Goal: Task Accomplishment & Management: Manage account settings

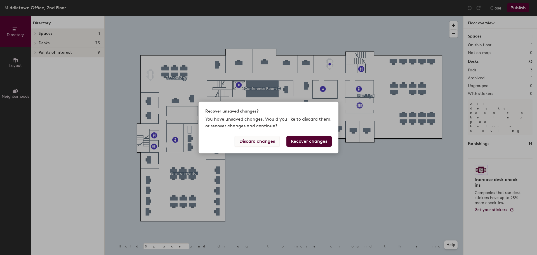
click at [264, 140] on button "Discard changes" at bounding box center [257, 141] width 45 height 11
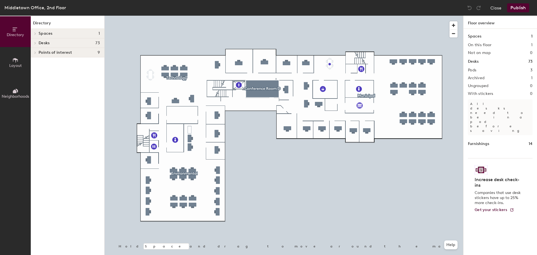
click at [14, 29] on icon at bounding box center [15, 29] width 4 height 4
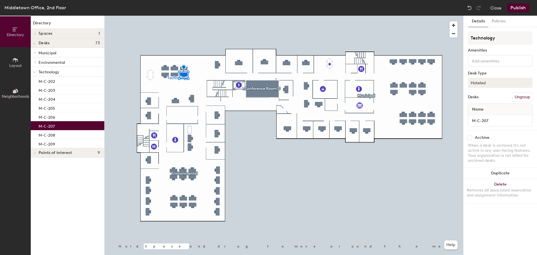
click at [530, 84] on icon at bounding box center [529, 83] width 3 height 3
click at [486, 99] on div "Assigned" at bounding box center [497, 100] width 56 height 8
click at [481, 109] on span "Name" at bounding box center [478, 109] width 17 height 10
click at [474, 107] on span "Name" at bounding box center [478, 109] width 17 height 10
click at [500, 21] on button "Policies" at bounding box center [499, 21] width 21 height 11
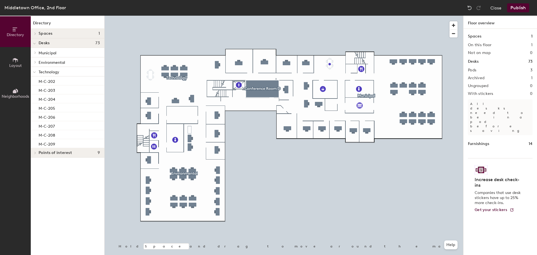
click at [174, 16] on div at bounding box center [284, 16] width 359 height 0
click at [175, 16] on div at bounding box center [284, 16] width 359 height 0
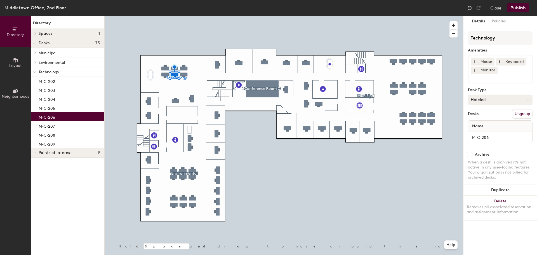
click at [528, 99] on icon at bounding box center [529, 100] width 3 height 3
click at [483, 114] on div "Assigned" at bounding box center [497, 117] width 56 height 8
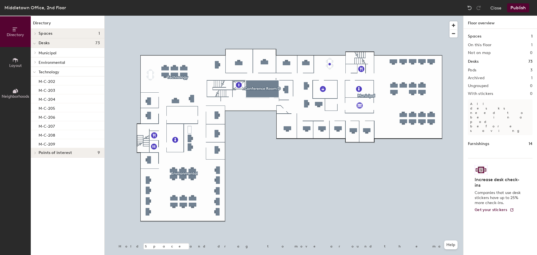
click at [282, 16] on div at bounding box center [284, 16] width 359 height 0
click at [15, 28] on icon at bounding box center [15, 29] width 4 height 4
click at [16, 29] on icon at bounding box center [15, 29] width 6 height 6
click at [18, 60] on icon at bounding box center [15, 60] width 6 height 6
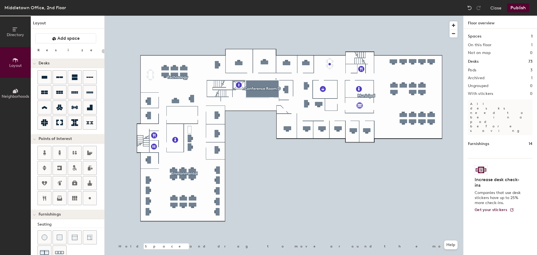
click at [489, 24] on h1 "Floor overview" at bounding box center [501, 22] width 74 height 13
click at [474, 35] on h1 "Spaces" at bounding box center [474, 36] width 13 height 6
click at [453, 244] on button "Help" at bounding box center [450, 244] width 13 height 9
click at [277, 16] on div at bounding box center [284, 16] width 359 height 0
click at [454, 245] on button "Help" at bounding box center [450, 244] width 13 height 9
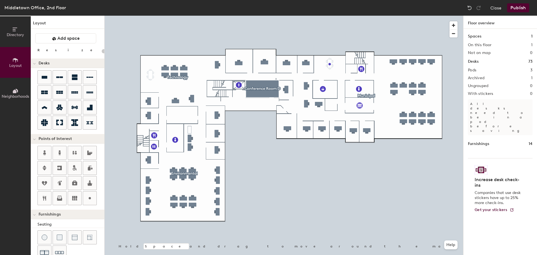
click at [12, 30] on icon at bounding box center [15, 29] width 6 height 6
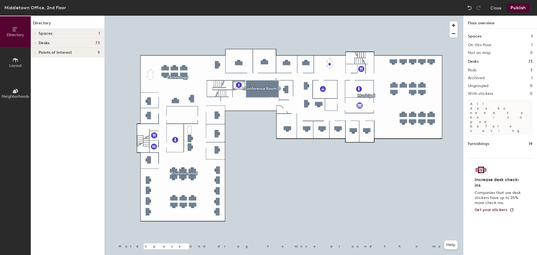
click at [50, 34] on span "Spaces" at bounding box center [46, 33] width 14 height 4
click at [15, 27] on icon at bounding box center [15, 29] width 6 height 6
click at [47, 49] on div "Desks 73" at bounding box center [68, 52] width 74 height 10
click at [52, 82] on span "Technology" at bounding box center [49, 81] width 21 height 5
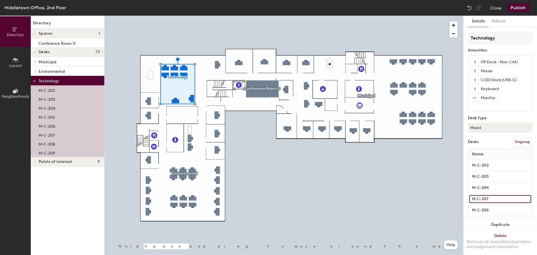
click at [488, 200] on input "M-C-207" at bounding box center [501, 199] width 62 height 8
click at [491, 198] on input "M-C-207" at bounding box center [501, 199] width 62 height 8
click at [526, 200] on input "M-C-207" at bounding box center [501, 199] width 62 height 8
click at [523, 198] on input "M-C-207" at bounding box center [501, 199] width 62 height 8
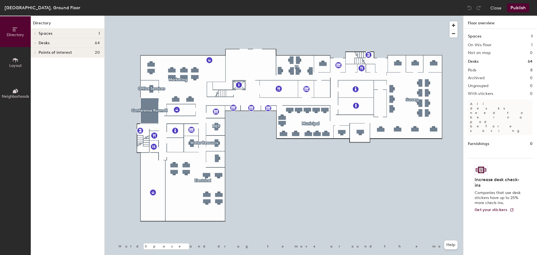
click at [412, 16] on div at bounding box center [284, 16] width 359 height 0
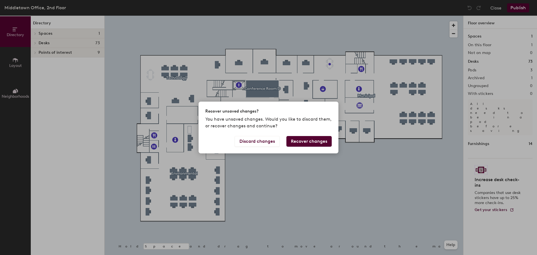
click at [313, 140] on button "Recover changes" at bounding box center [309, 141] width 45 height 11
click at [259, 141] on button "Discard changes" at bounding box center [257, 141] width 45 height 11
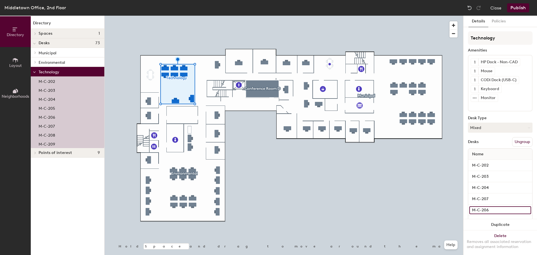
click at [522, 209] on input "M-C-206" at bounding box center [501, 210] width 62 height 8
click at [524, 140] on button "Ungroup" at bounding box center [522, 142] width 20 height 10
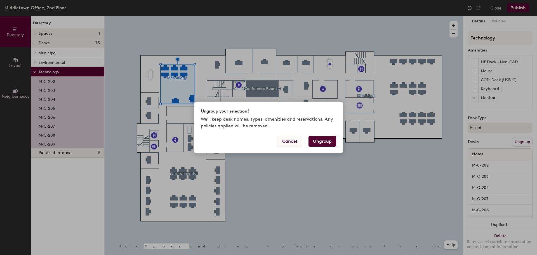
click at [287, 140] on button "Cancel" at bounding box center [290, 141] width 24 height 11
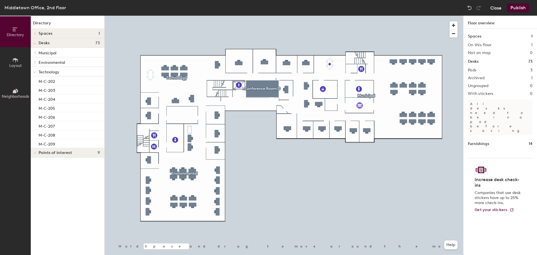
click at [499, 7] on button "Close" at bounding box center [496, 7] width 11 height 9
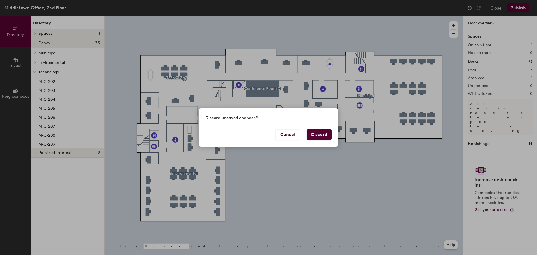
click at [324, 133] on button "Discard" at bounding box center [319, 134] width 25 height 11
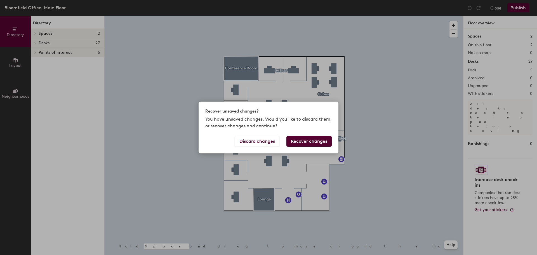
click at [378, 170] on div "Recover unsaved changes? You have unsaved changes. Would you like to discard th…" at bounding box center [268, 127] width 537 height 255
click at [102, 74] on div "Recover unsaved changes? You have unsaved changes. Would you like to discard th…" at bounding box center [268, 127] width 537 height 255
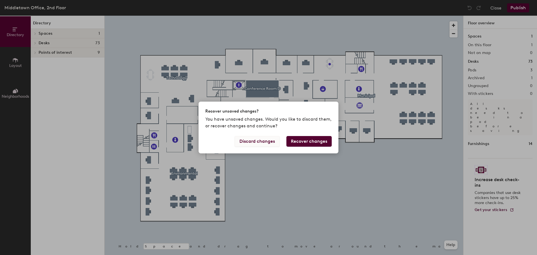
click at [257, 142] on button "Discard changes" at bounding box center [257, 141] width 45 height 11
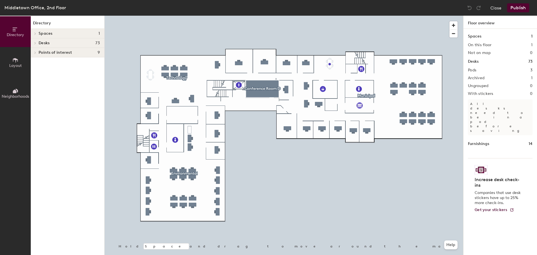
click at [58, 26] on h1 "Directory" at bounding box center [68, 24] width 74 height 9
click at [53, 42] on h4 "Desks 73" at bounding box center [69, 43] width 61 height 4
click at [17, 26] on icon at bounding box center [15, 29] width 6 height 6
click at [14, 31] on icon at bounding box center [15, 29] width 4 height 4
click at [522, 5] on button "Publish" at bounding box center [518, 7] width 22 height 9
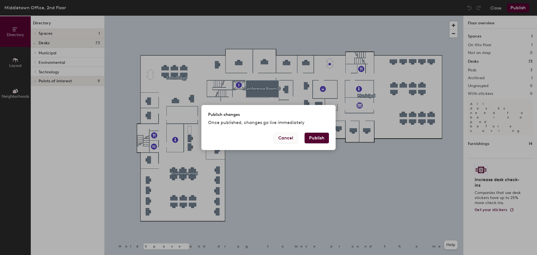
click at [287, 137] on button "Cancel" at bounding box center [286, 138] width 24 height 11
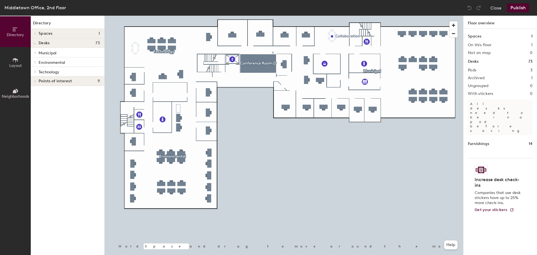
click at [518, 6] on button "Publish" at bounding box center [518, 7] width 22 height 9
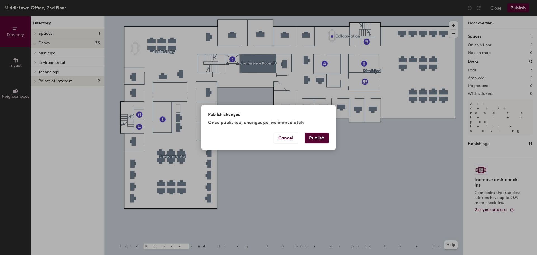
click at [317, 139] on button "Publish" at bounding box center [317, 138] width 24 height 11
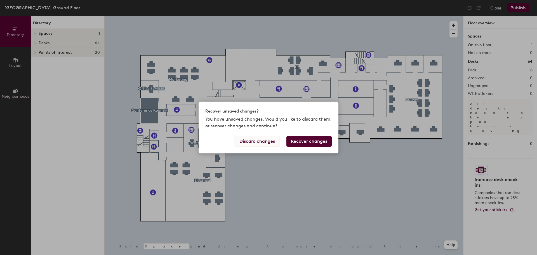
click at [266, 141] on button "Discard changes" at bounding box center [257, 141] width 45 height 11
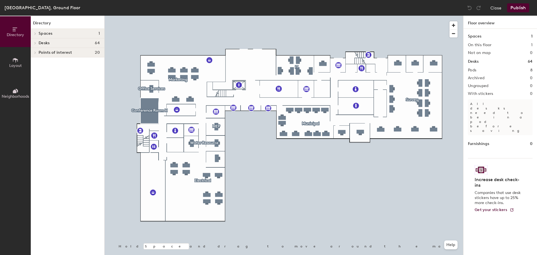
click at [57, 18] on div "Directory Spaces 1 Conference Room H Desks 64 MEP M-O-003 Water Resource M-O-00…" at bounding box center [68, 135] width 74 height 239
click at [31, 7] on div "[GEOGRAPHIC_DATA], Ground Floor" at bounding box center [42, 7] width 76 height 7
click at [320, 16] on div at bounding box center [284, 16] width 359 height 0
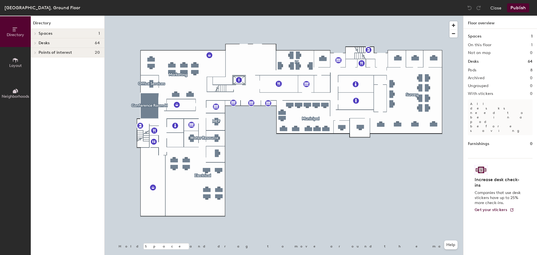
click at [519, 6] on button "Publish" at bounding box center [518, 7] width 22 height 9
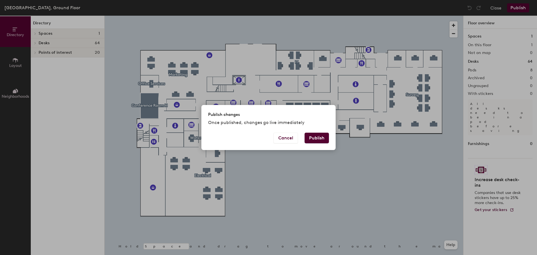
click at [317, 138] on button "Publish" at bounding box center [317, 138] width 24 height 11
